Goal: Task Accomplishment & Management: Complete application form

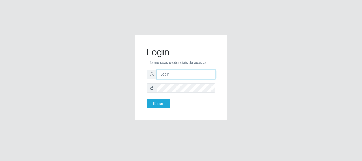
click at [166, 75] on input "text" at bounding box center [186, 74] width 59 height 9
type input "[EMAIL_ADDRESS][DOMAIN_NAME]"
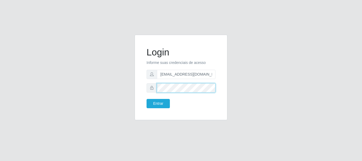
click at [146, 99] on button "Entrar" at bounding box center [157, 103] width 23 height 9
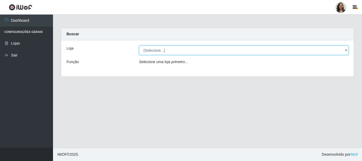
click at [345, 50] on select "[Selecione...] SuperFácil Atacado - Rodoviária" at bounding box center [243, 50] width 209 height 9
select select "400"
click at [139, 46] on select "[Selecione...] SuperFácil Atacado - Rodoviária" at bounding box center [243, 50] width 209 height 9
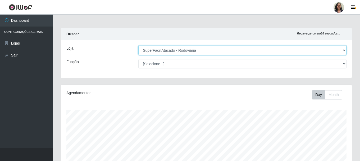
scroll to position [110, 291]
click at [345, 50] on select "[Selecione...] SuperFácil Atacado - Rodoviária" at bounding box center [242, 50] width 208 height 9
click at [138, 46] on select "[Selecione...] SuperFácil Atacado - Rodoviária" at bounding box center [242, 50] width 208 height 9
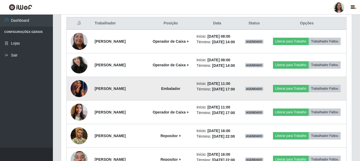
scroll to position [212, 0]
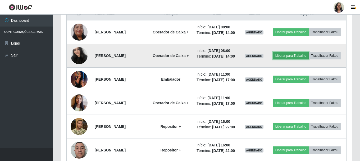
click at [307, 58] on button "Liberar para Trabalho" at bounding box center [291, 55] width 36 height 7
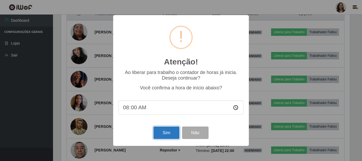
click at [164, 134] on button "Sim" at bounding box center [166, 132] width 26 height 12
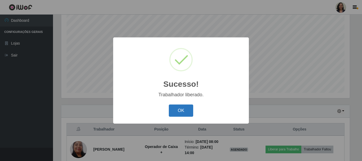
click at [187, 112] on button "OK" at bounding box center [181, 110] width 25 height 12
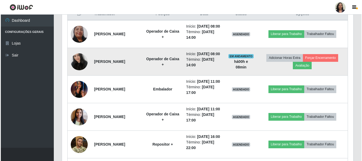
scroll to position [203, 0]
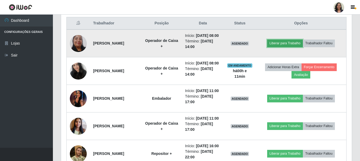
click at [281, 45] on button "Liberar para Trabalho" at bounding box center [285, 42] width 36 height 7
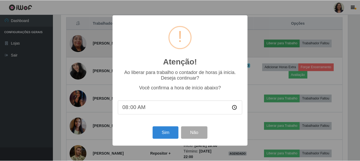
scroll to position [110, 288]
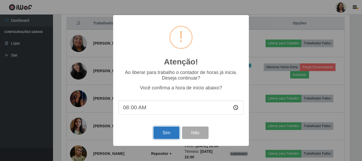
click at [165, 133] on button "Sim" at bounding box center [166, 132] width 26 height 12
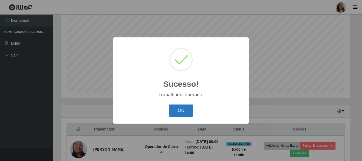
click at [174, 114] on button "OK" at bounding box center [181, 110] width 25 height 12
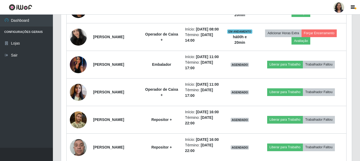
scroll to position [236, 0]
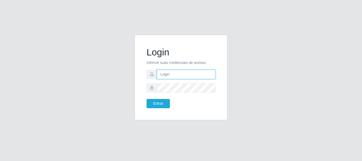
click at [184, 74] on input "text" at bounding box center [186, 74] width 59 height 9
type input "edherlandson.santos@nordestao.com.br"
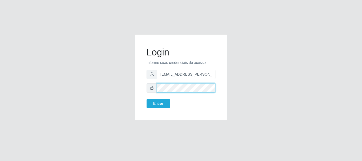
click at [146, 99] on button "Entrar" at bounding box center [157, 103] width 23 height 9
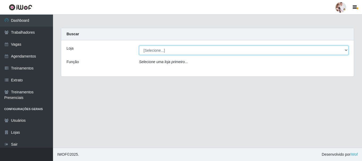
click at [344, 51] on select "[Selecione...] SuperFácil Atacado - Rodoviária" at bounding box center [243, 50] width 209 height 9
select select "400"
click at [139, 46] on select "[Selecione...] SuperFácil Atacado - Rodoviária" at bounding box center [243, 50] width 209 height 9
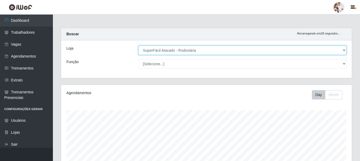
scroll to position [110, 291]
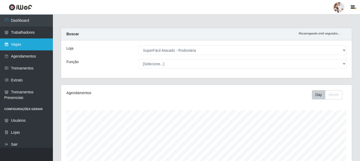
click at [21, 45] on link "Vagas" at bounding box center [26, 44] width 53 height 12
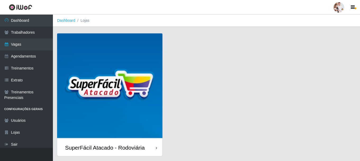
click at [141, 66] on img at bounding box center [109, 85] width 105 height 105
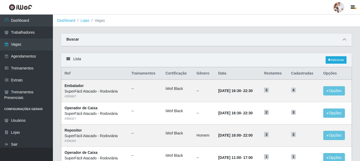
click at [344, 39] on icon at bounding box center [345, 40] width 4 height 4
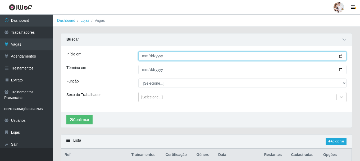
click at [341, 57] on input "Início em" at bounding box center [242, 55] width 208 height 9
type input "2025-10-11"
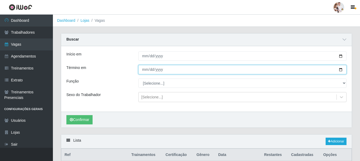
click at [342, 70] on input "Término em" at bounding box center [242, 69] width 208 height 9
type input "2025-10-11"
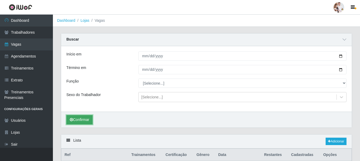
click at [85, 120] on button "Confirmar" at bounding box center [79, 119] width 26 height 9
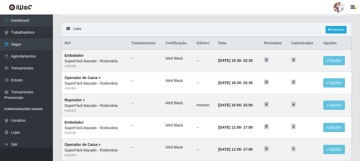
scroll to position [106, 0]
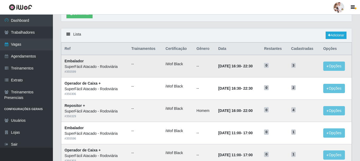
click at [309, 70] on td "3" at bounding box center [304, 66] width 32 height 22
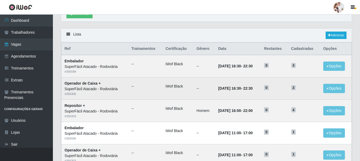
click at [300, 92] on td "2" at bounding box center [304, 88] width 32 height 22
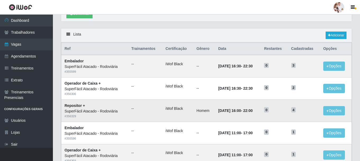
click at [294, 114] on td "4" at bounding box center [304, 110] width 32 height 22
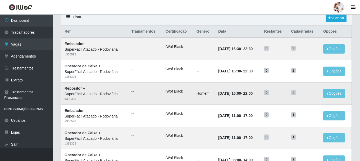
scroll to position [132, 0]
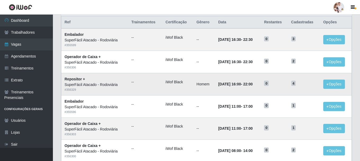
click at [299, 91] on td "4" at bounding box center [304, 84] width 32 height 22
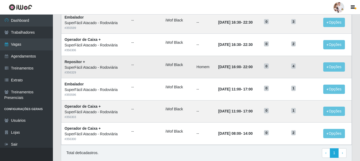
scroll to position [159, 0]
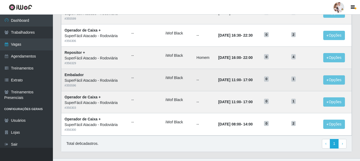
click at [301, 84] on td "1" at bounding box center [304, 80] width 32 height 22
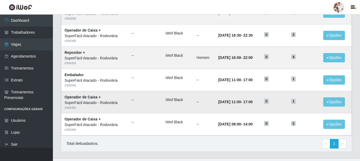
click at [296, 102] on span "1" at bounding box center [293, 100] width 5 height 5
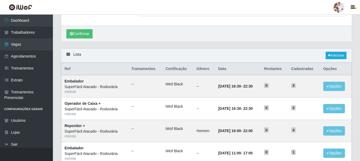
scroll to position [0, 0]
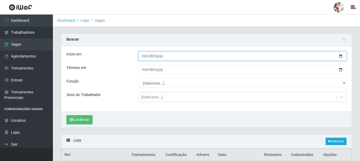
click at [340, 57] on input "2025-10-11" at bounding box center [242, 55] width 208 height 9
type input "2025-10-12"
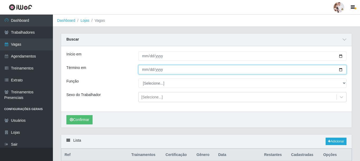
click at [340, 71] on input "2025-10-11" at bounding box center [242, 69] width 208 height 9
type input "2025-10-12"
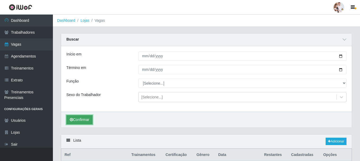
click at [86, 118] on button "Confirmar" at bounding box center [79, 119] width 26 height 9
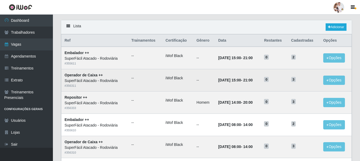
scroll to position [132, 0]
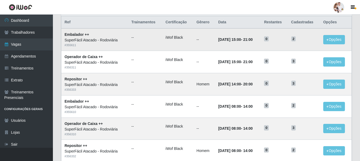
click at [300, 43] on td "2" at bounding box center [304, 39] width 32 height 22
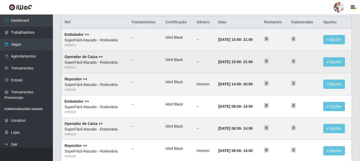
click at [299, 59] on h5 "3" at bounding box center [304, 61] width 26 height 6
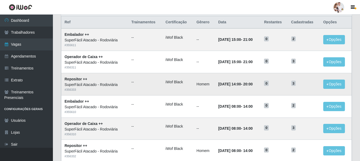
click at [299, 86] on h5 "3" at bounding box center [304, 83] width 26 height 6
click at [304, 118] on td "3" at bounding box center [304, 128] width 32 height 22
click at [302, 129] on h5 "3" at bounding box center [304, 127] width 26 height 6
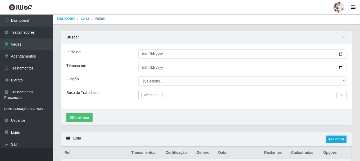
scroll to position [0, 0]
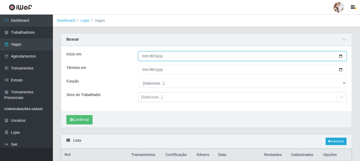
click at [341, 55] on input "2025-10-12" at bounding box center [242, 55] width 208 height 9
type input "2025-10-13"
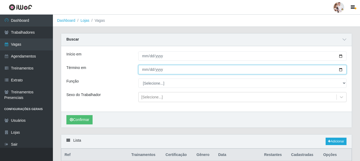
click at [341, 70] on input "2025-10-12" at bounding box center [242, 69] width 208 height 9
type input "2025-10-13"
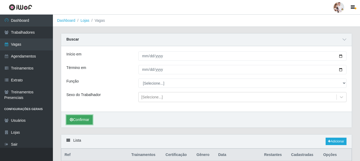
click at [73, 119] on icon "submit" at bounding box center [71, 120] width 3 height 4
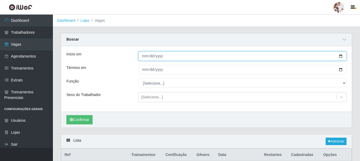
click at [341, 57] on input "2025-10-13" at bounding box center [242, 55] width 208 height 9
type input "2025-10-14"
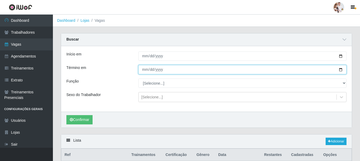
click at [342, 70] on input "2025-10-13" at bounding box center [242, 69] width 208 height 9
type input "2025-10-16"
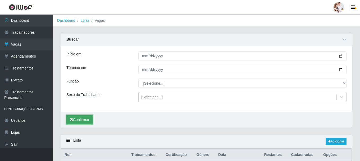
click at [87, 118] on button "Confirmar" at bounding box center [79, 119] width 26 height 9
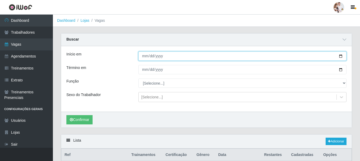
click at [342, 56] on input "2025-10-14" at bounding box center [242, 55] width 208 height 9
type input "2025-10-15"
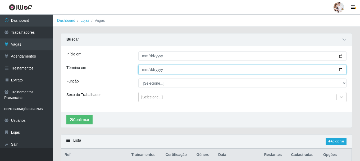
click at [340, 70] on input "2025-10-16" at bounding box center [242, 69] width 208 height 9
type input "2025-10-17"
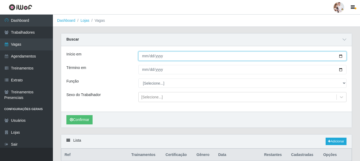
click at [341, 55] on input "2025-10-15" at bounding box center [242, 55] width 208 height 9
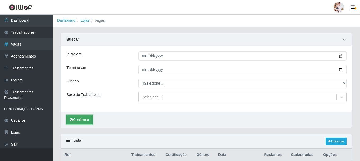
click at [79, 119] on button "Confirmar" at bounding box center [79, 119] width 26 height 9
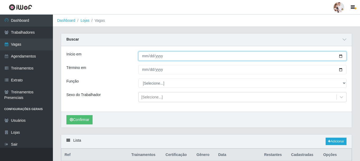
click at [341, 57] on input "2025-10-17" at bounding box center [242, 55] width 208 height 9
type input "2025-10-18"
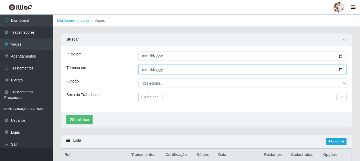
click at [342, 70] on input "2025-10-17" at bounding box center [242, 69] width 208 height 9
type input "2025-10-19"
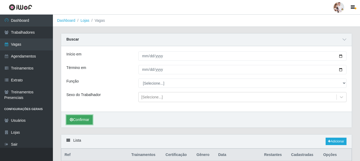
click at [86, 122] on button "Confirmar" at bounding box center [79, 119] width 26 height 9
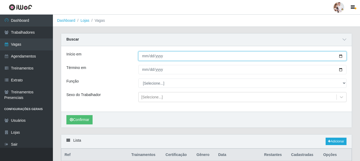
click at [342, 57] on input "2025-10-18" at bounding box center [242, 55] width 208 height 9
type input "2025-10-20"
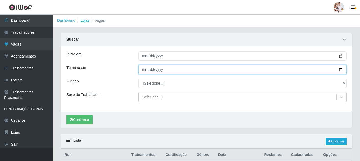
click at [342, 70] on input "2025-10-19" at bounding box center [242, 69] width 208 height 9
type input "2025-10-26"
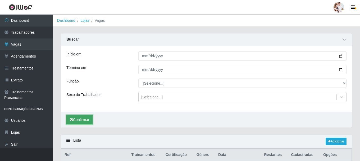
click at [90, 120] on button "Confirmar" at bounding box center [79, 119] width 26 height 9
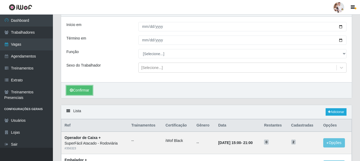
scroll to position [79, 0]
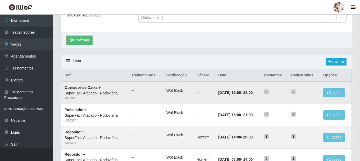
click at [293, 98] on td "2" at bounding box center [304, 92] width 32 height 22
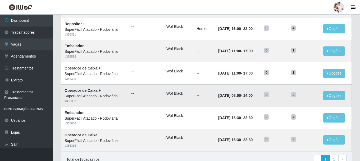
scroll to position [369, 0]
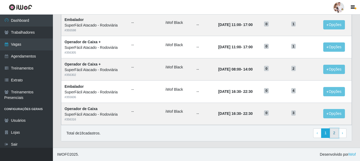
click at [333, 136] on link "2" at bounding box center [334, 133] width 9 height 10
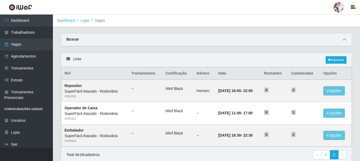
click at [345, 39] on icon at bounding box center [345, 40] width 4 height 4
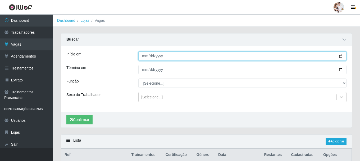
click at [339, 57] on input "2025-10-20" at bounding box center [242, 55] width 208 height 9
type input "2025-10-30"
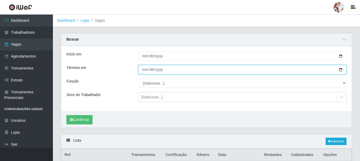
click at [341, 70] on input "2025-10-26" at bounding box center [242, 69] width 208 height 9
type input "2025-10-31"
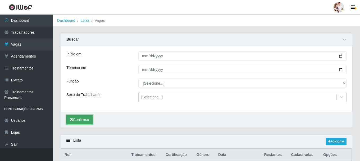
click at [83, 120] on button "Confirmar" at bounding box center [79, 119] width 26 height 9
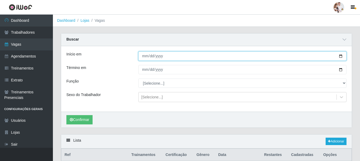
click at [342, 58] on input "2025-10-30" at bounding box center [242, 55] width 208 height 9
type input "2025-10-11"
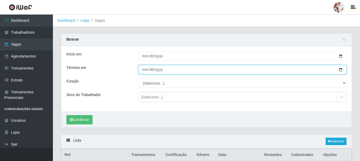
click at [341, 71] on input "2025-10-31" at bounding box center [242, 69] width 208 height 9
type input "2025-10-11"
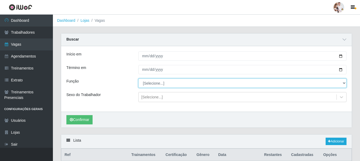
click at [344, 83] on select "[Selecione...] Balconista de Padaria Balconista de Padaria + Balconista de Pada…" at bounding box center [242, 82] width 208 height 9
select select "22"
click at [138, 79] on select "[Selecione...] Balconista de Padaria Balconista de Padaria + Balconista de Pada…" at bounding box center [242, 82] width 208 height 9
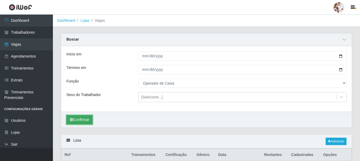
click at [88, 121] on button "Confirmar" at bounding box center [79, 119] width 26 height 9
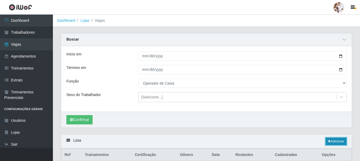
click at [335, 141] on link "Adicionar" at bounding box center [336, 140] width 21 height 7
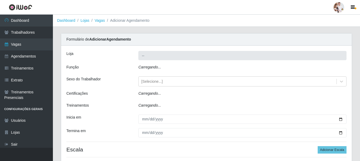
type input "SuperFácil Atacado - Rodoviária"
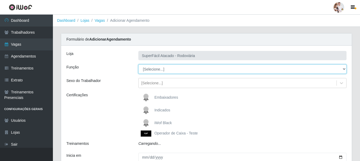
click at [343, 69] on select "[Selecione...] Balconista de Padaria Balconista de Padaria + Balconista de Pada…" at bounding box center [242, 68] width 208 height 9
select select "22"
click at [138, 64] on select "[Selecione...] Balconista de Padaria Balconista de Padaria + Balconista de Pada…" at bounding box center [242, 68] width 208 height 9
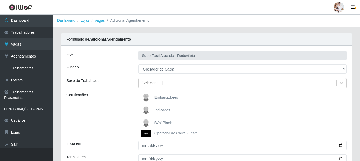
click at [145, 122] on img at bounding box center [147, 123] width 13 height 11
click at [0, 0] on input "iWof Black" at bounding box center [0, 0] width 0 height 0
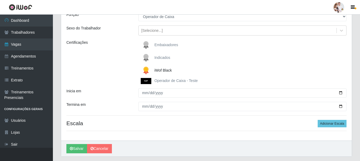
scroll to position [53, 0]
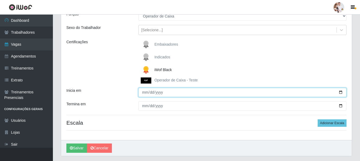
click at [340, 93] on input "Inicia em" at bounding box center [242, 92] width 208 height 9
type input "2025-10-11"
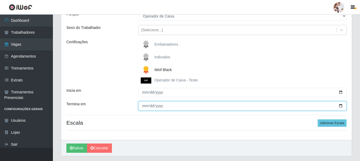
click at [341, 105] on input "Termina em" at bounding box center [242, 105] width 208 height 9
type input "2025-10-11"
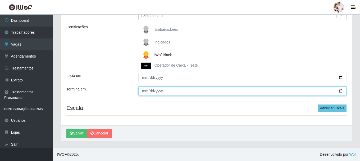
scroll to position [68, 0]
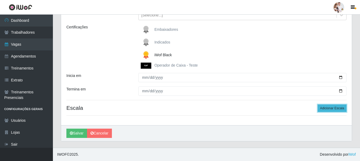
click at [329, 107] on button "Adicionar Escala" at bounding box center [332, 107] width 29 height 7
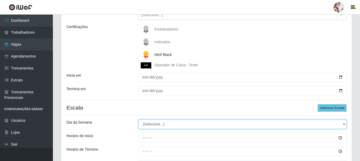
click at [345, 123] on select "[Selecione...] Segunda Terça Quarta Quinta Sexta Sábado Domingo" at bounding box center [242, 123] width 208 height 9
select select "6"
click at [138, 119] on select "[Selecione...] Segunda Terça Quarta Quinta Sexta Sábado Domingo" at bounding box center [242, 123] width 208 height 9
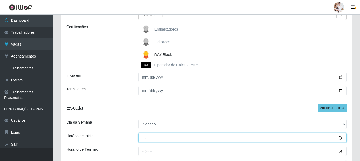
click at [144, 139] on input "Horário de Inicio" at bounding box center [242, 137] width 208 height 9
type input "16:30"
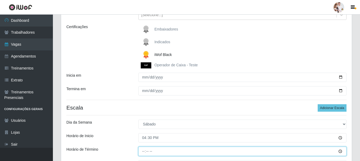
click at [143, 153] on input "Horário de Término" at bounding box center [242, 150] width 208 height 9
type input "22:30"
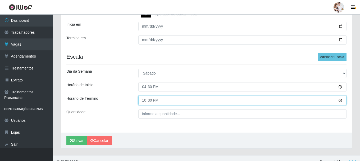
scroll to position [121, 0]
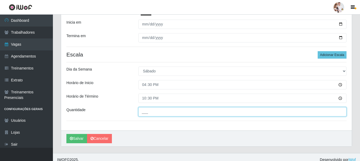
click at [142, 112] on input "___" at bounding box center [242, 111] width 208 height 9
type input "1__"
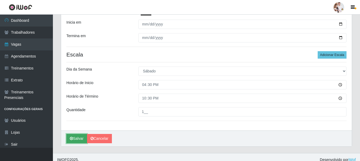
click at [81, 139] on button "Salvar" at bounding box center [76, 138] width 21 height 9
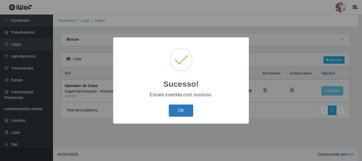
click at [177, 113] on button "OK" at bounding box center [181, 110] width 25 height 12
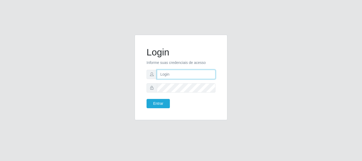
click at [168, 75] on input "text" at bounding box center [186, 74] width 59 height 9
type input "[EMAIL_ADDRESS][DOMAIN_NAME]"
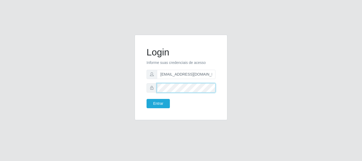
click at [146, 99] on button "Entrar" at bounding box center [157, 103] width 23 height 9
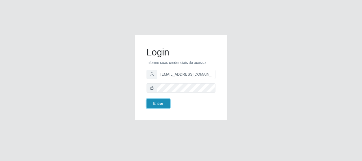
click at [169, 102] on button "Entrar" at bounding box center [157, 103] width 23 height 9
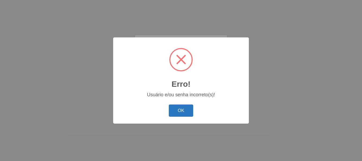
click at [186, 114] on button "OK" at bounding box center [181, 110] width 25 height 12
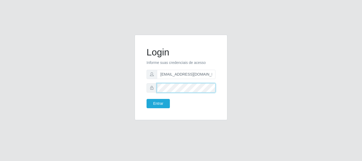
click at [146, 99] on button "Entrar" at bounding box center [157, 103] width 23 height 9
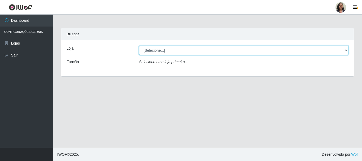
click at [346, 51] on select "[Selecione...] SuperFácil Atacado - Rodoviária" at bounding box center [243, 50] width 209 height 9
select select "400"
click at [139, 46] on select "[Selecione...] SuperFácil Atacado - Rodoviária" at bounding box center [243, 50] width 209 height 9
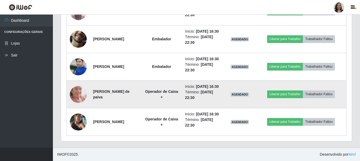
scroll to position [527, 0]
